Goal: Information Seeking & Learning: Learn about a topic

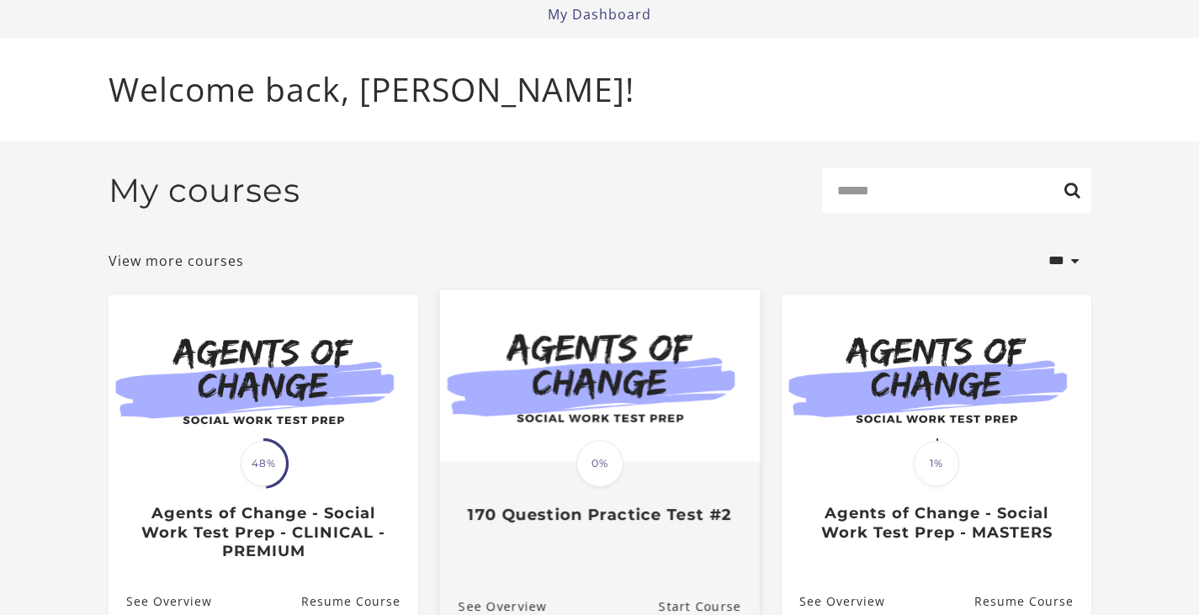
scroll to position [156, 0]
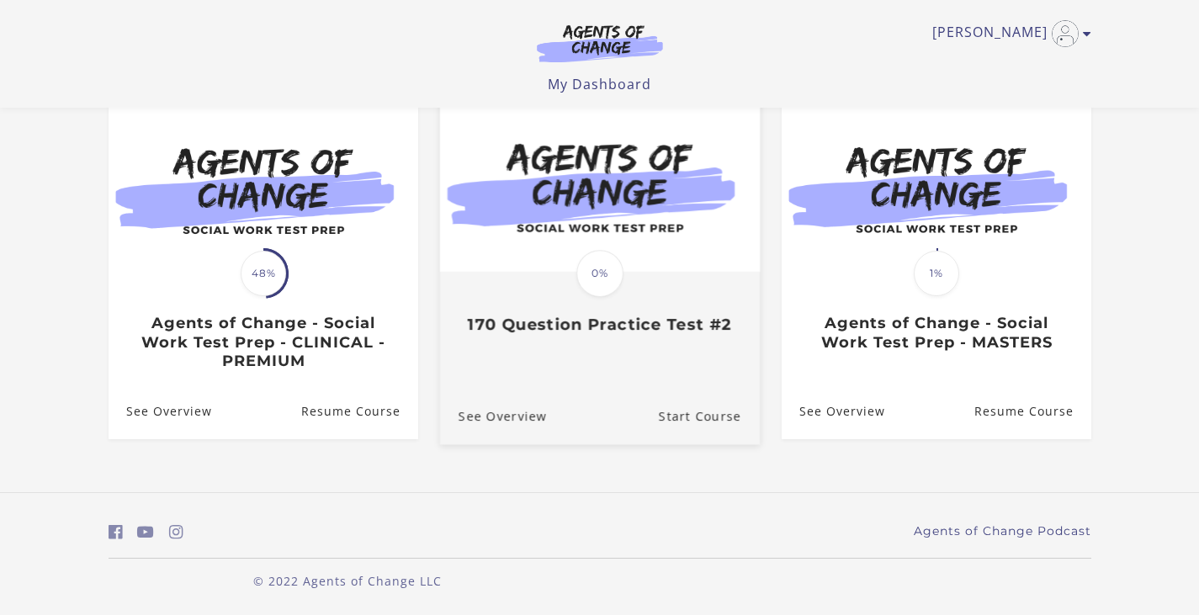
click at [594, 214] on img at bounding box center [599, 185] width 320 height 172
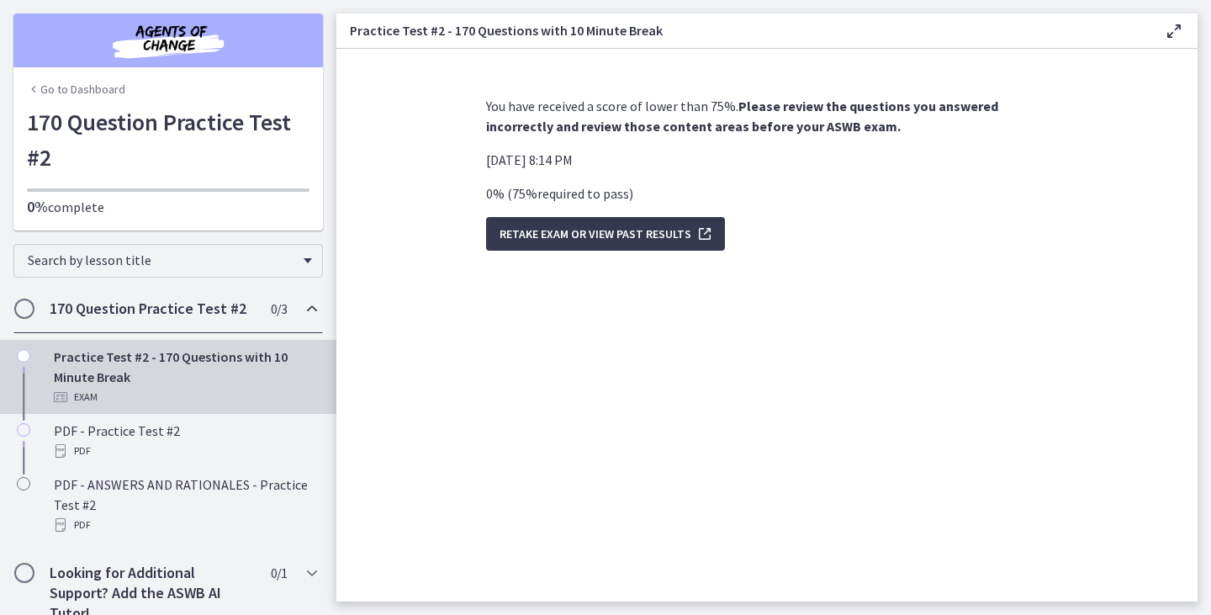
scroll to position [23, 0]
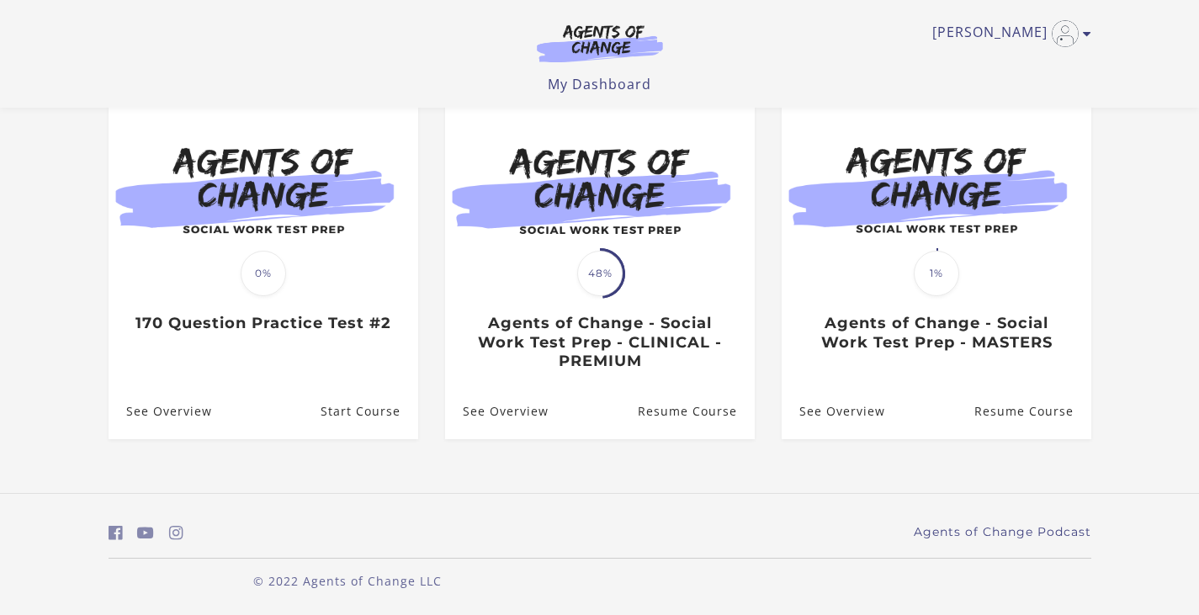
scroll to position [159, 0]
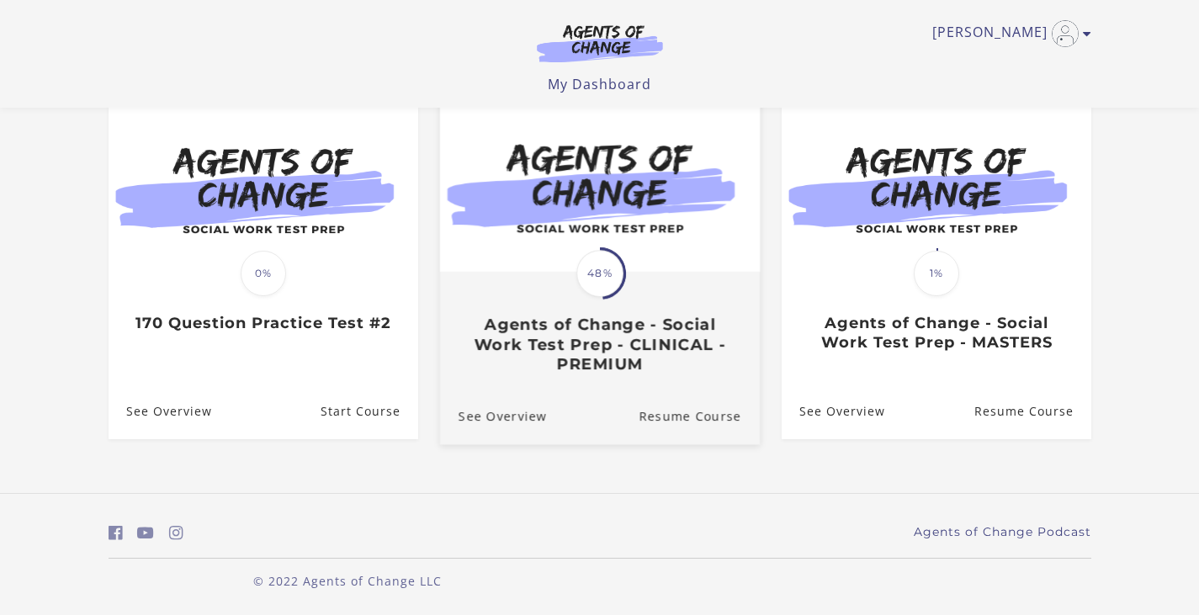
click at [595, 221] on img at bounding box center [599, 186] width 320 height 172
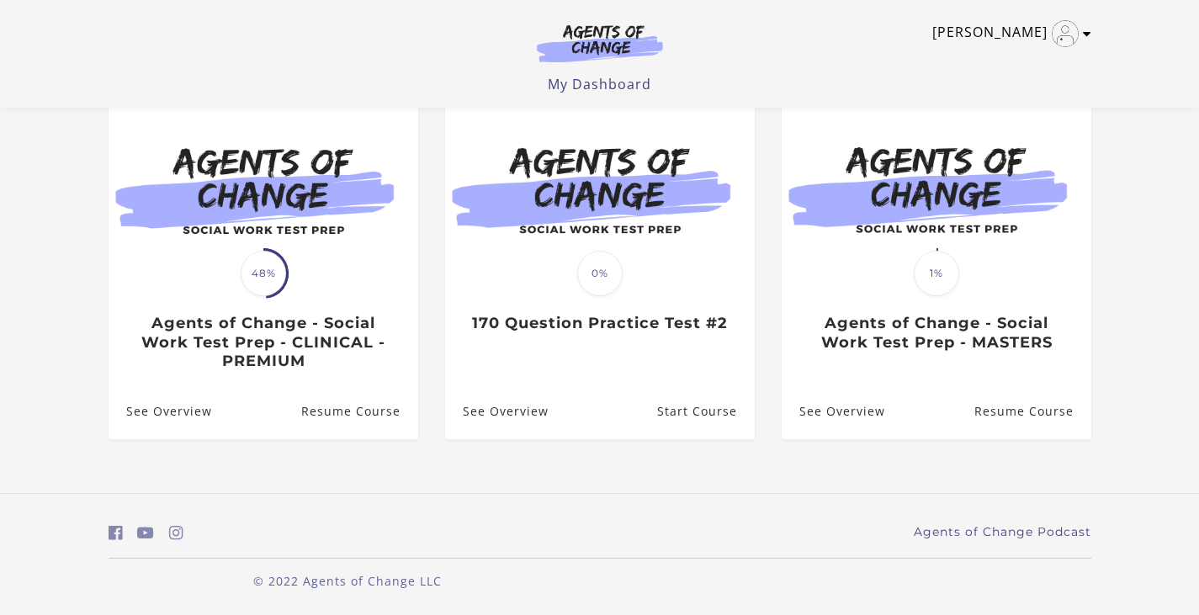
click at [1017, 37] on link "[PERSON_NAME]" at bounding box center [1007, 33] width 151 height 27
click at [855, 56] on div "[PERSON_NAME] My Account Support Sign Out Toggle menu Menu My Dashboard My Acco…" at bounding box center [599, 47] width 982 height 94
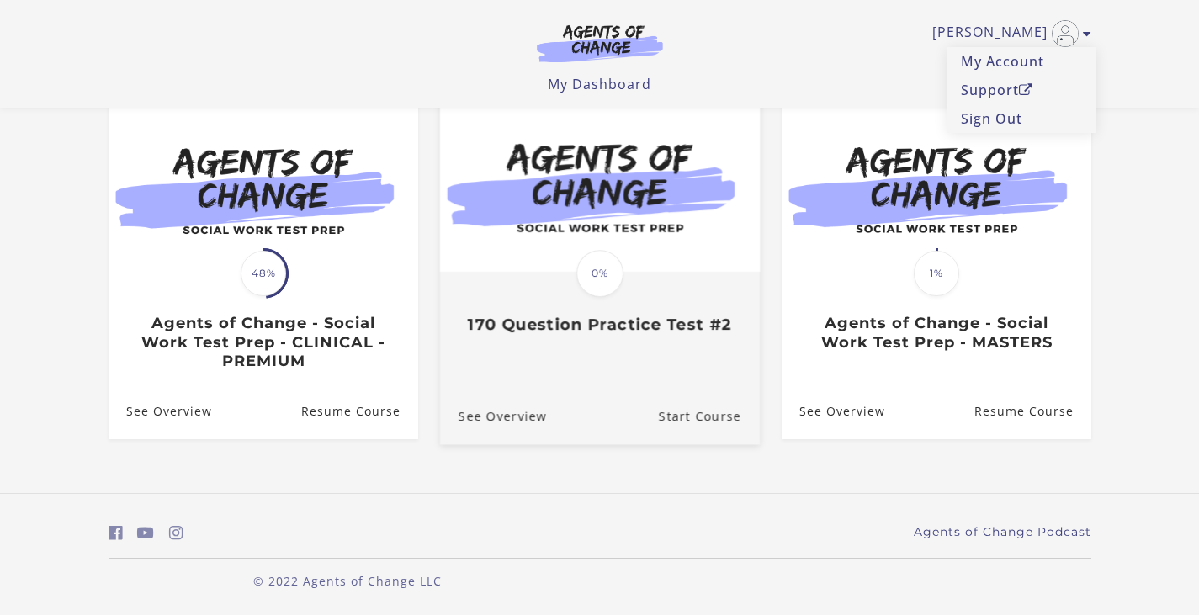
click at [638, 266] on img at bounding box center [599, 186] width 320 height 172
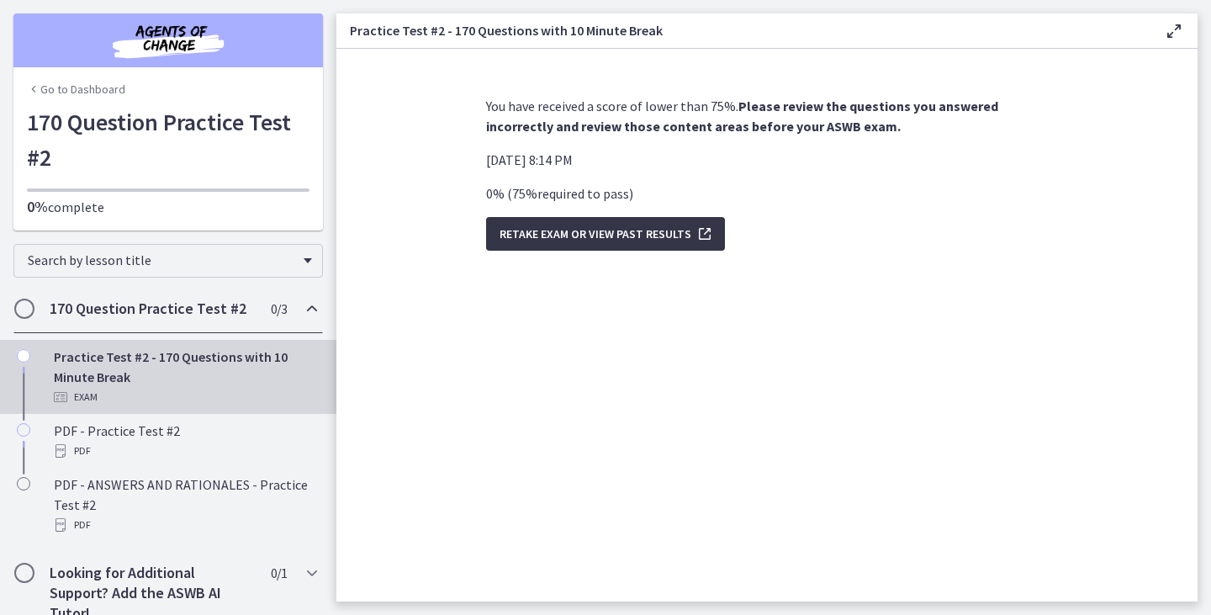
click at [615, 235] on span "Retake Exam OR View Past Results" at bounding box center [596, 234] width 192 height 20
